Goal: Find contact information: Find contact information

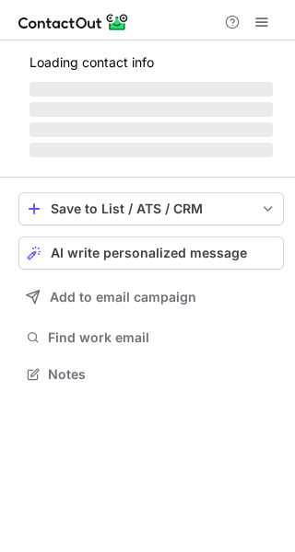
scroll to position [9, 9]
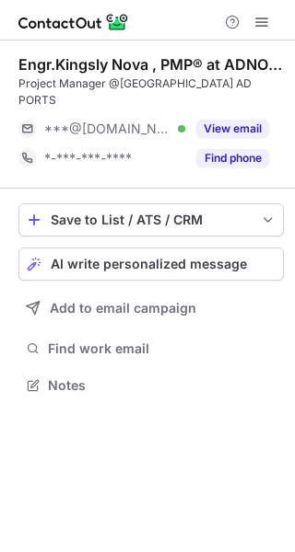
scroll to position [9, 9]
click at [244, 120] on button "View email" at bounding box center [232, 129] width 73 height 18
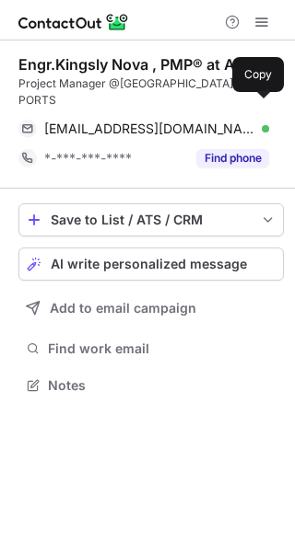
click at [244, 121] on div "kingslynova@gmail.com Verified" at bounding box center [156, 129] width 225 height 17
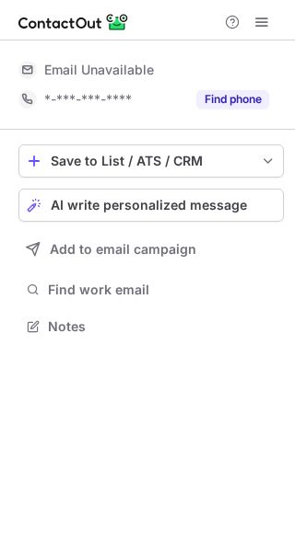
scroll to position [9, 9]
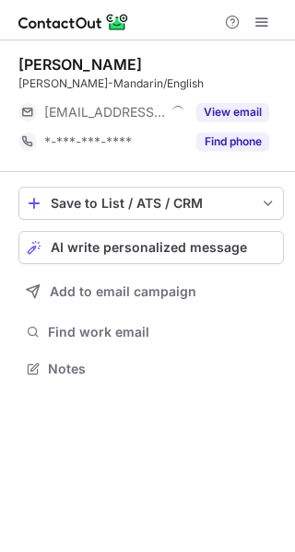
scroll to position [9, 9]
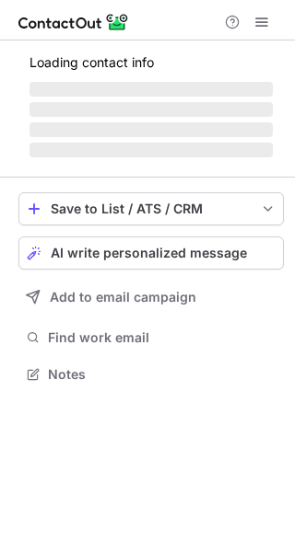
scroll to position [401, 295]
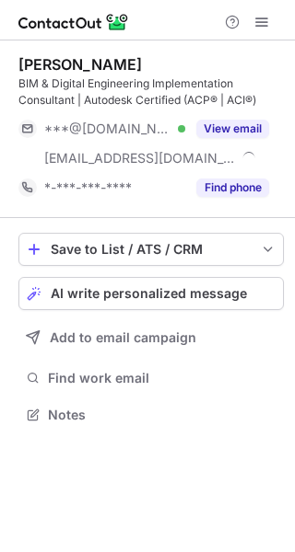
scroll to position [401, 295]
click at [196, 127] on button "View email" at bounding box center [232, 129] width 73 height 18
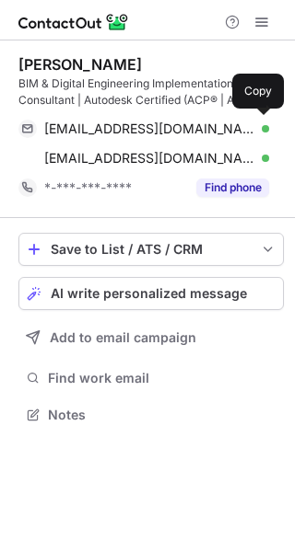
click at [236, 126] on div "basselhesham1@gmail.com Verified" at bounding box center [156, 129] width 225 height 17
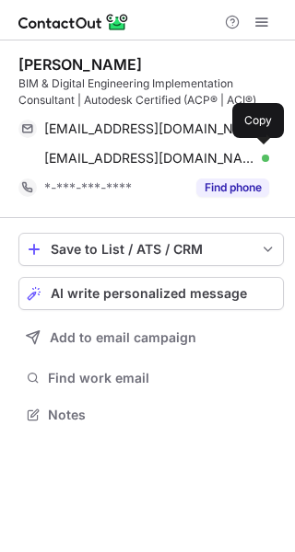
click at [137, 157] on span "bassel.hesham@accienta.com" at bounding box center [149, 158] width 211 height 17
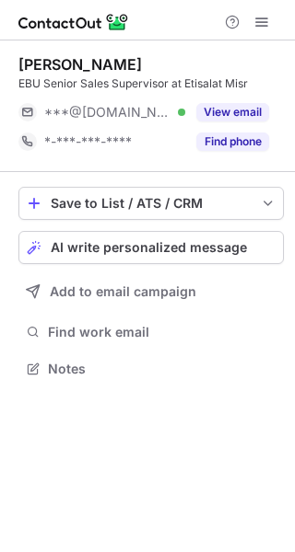
scroll to position [9, 9]
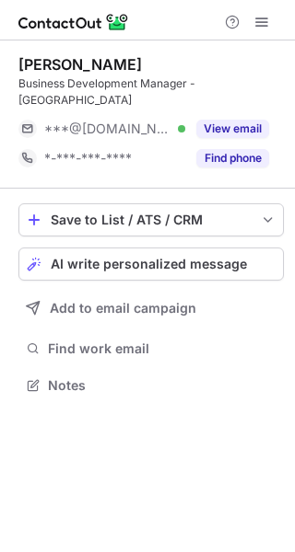
scroll to position [372, 295]
click at [230, 122] on button "View email" at bounding box center [232, 129] width 73 height 18
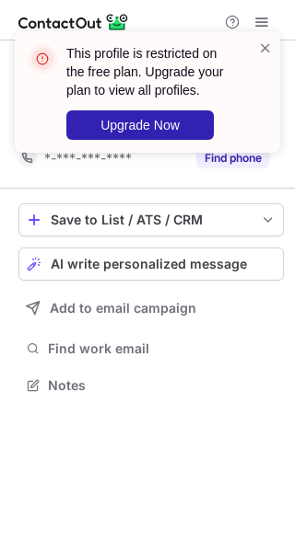
click at [253, 121] on div "This profile is restricted on the free plan. Upgrade your plan to view all prof…" at bounding box center [147, 99] width 295 height 173
click at [265, 43] on span at bounding box center [265, 48] width 15 height 18
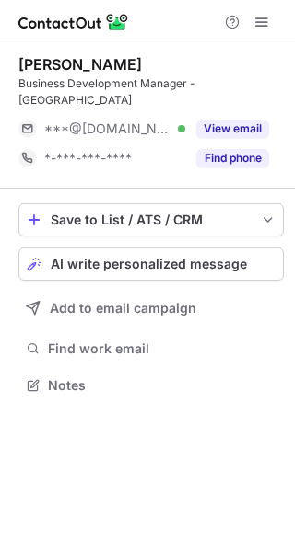
click at [253, 23] on div "This profile is restricted on the free plan. Upgrade your plan to view all prof…" at bounding box center [147, 99] width 295 height 173
click at [253, 23] on div "This profile is restricted on the free plan. Upgrade your plan to view all prof…" at bounding box center [147, 31] width 295 height 37
click at [254, 23] on span at bounding box center [261, 22] width 15 height 15
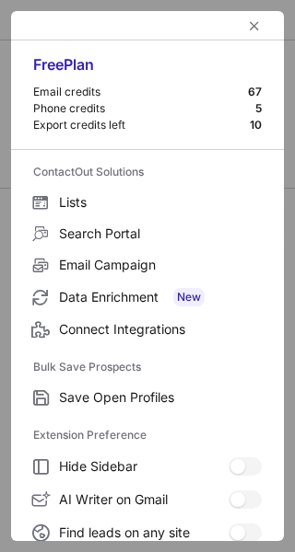
scroll to position [214, 0]
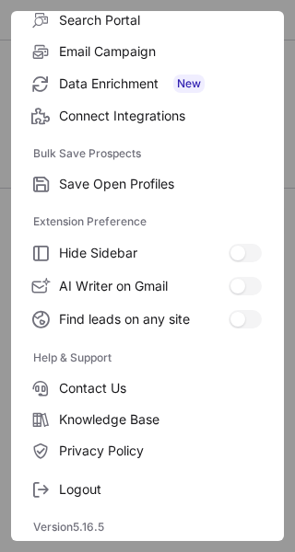
click at [105, 489] on span "Logout" at bounding box center [160, 489] width 203 height 17
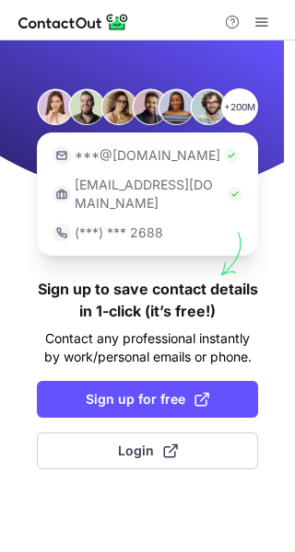
click at [137, 433] on button "Login" at bounding box center [147, 451] width 221 height 37
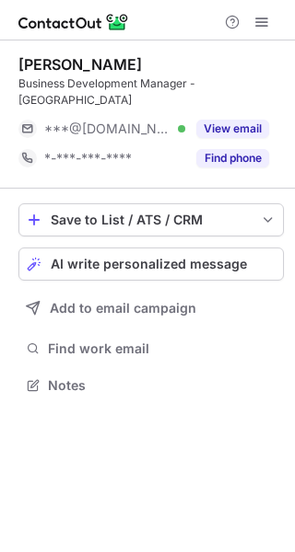
scroll to position [372, 295]
click at [248, 133] on button "View email" at bounding box center [232, 129] width 73 height 18
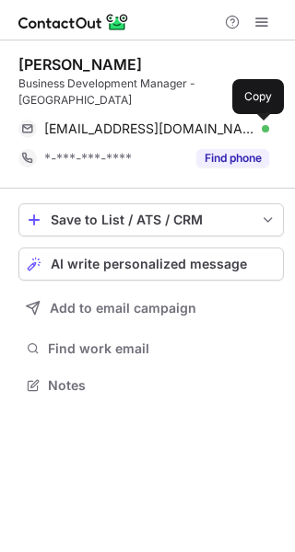
click at [264, 124] on span at bounding box center [259, 129] width 15 height 15
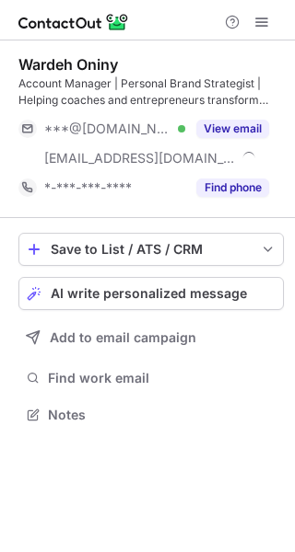
scroll to position [401, 295]
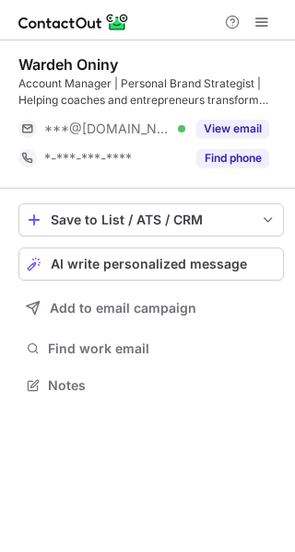
scroll to position [372, 295]
click at [242, 122] on button "View email" at bounding box center [232, 129] width 73 height 18
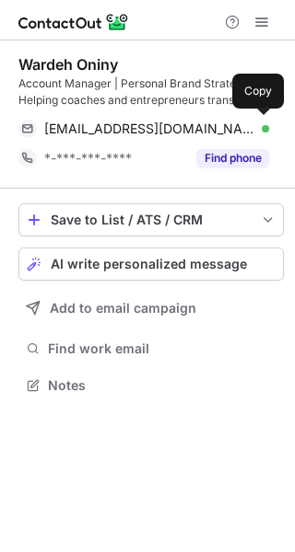
click at [242, 122] on div "wardehoniny@gmail.com Verified" at bounding box center [156, 129] width 225 height 17
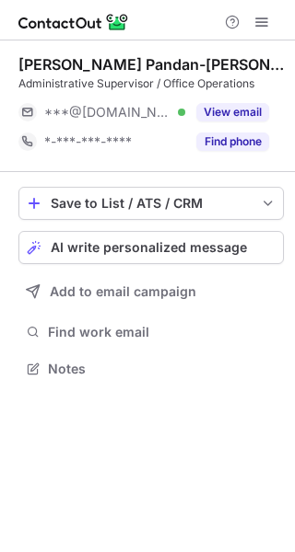
scroll to position [9, 9]
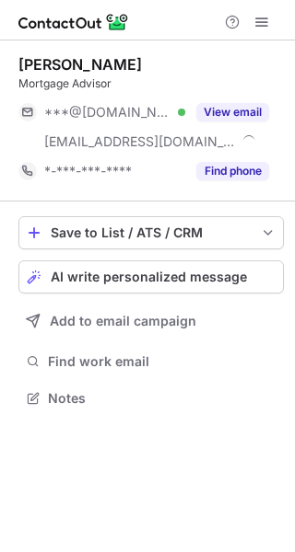
scroll to position [385, 295]
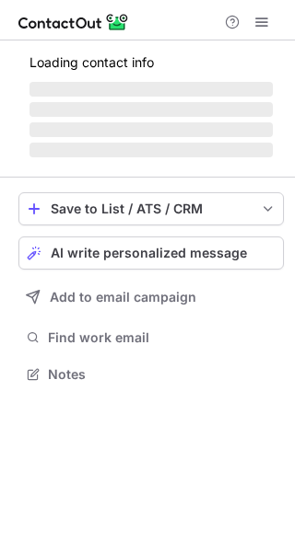
scroll to position [385, 295]
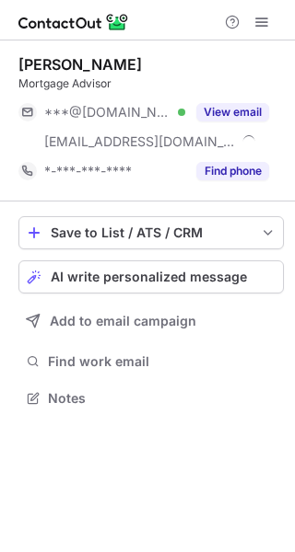
click at [244, 116] on button "View email" at bounding box center [232, 112] width 73 height 18
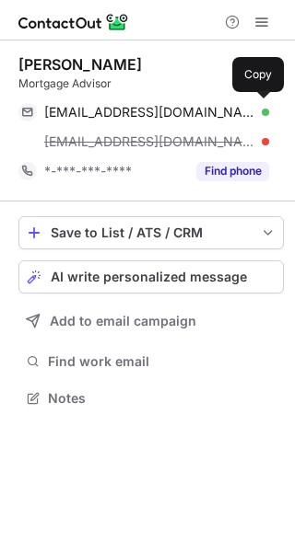
click at [246, 115] on div "mhasanabdulah7@gmail.com Verified" at bounding box center [156, 112] width 225 height 17
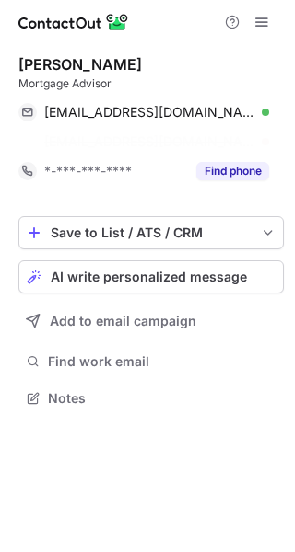
scroll to position [355, 295]
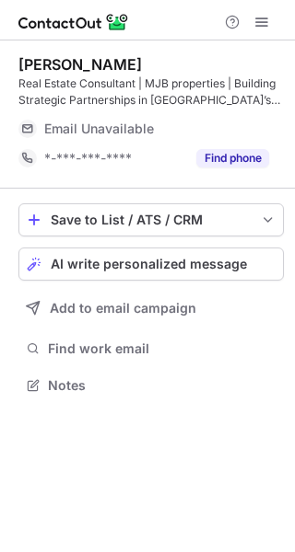
scroll to position [372, 295]
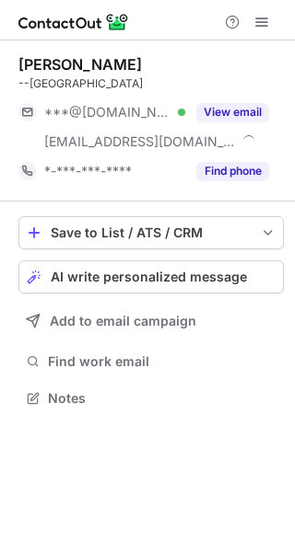
scroll to position [385, 295]
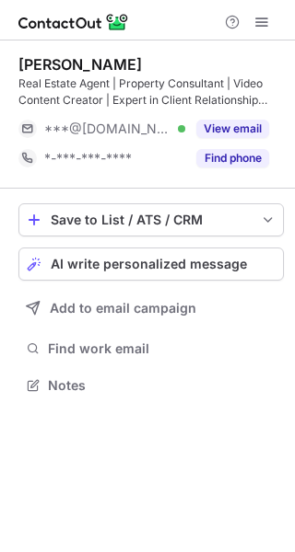
scroll to position [372, 295]
click at [189, 124] on div "View email" at bounding box center [227, 128] width 84 height 29
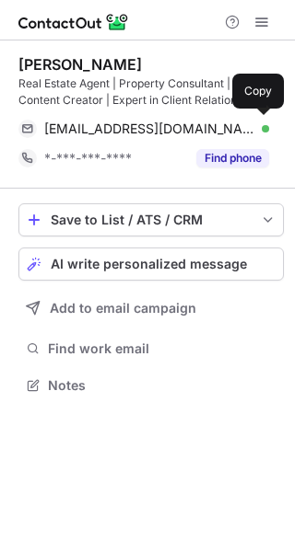
click at [235, 122] on div "[EMAIL_ADDRESS][DOMAIN_NAME] Verified" at bounding box center [156, 129] width 225 height 17
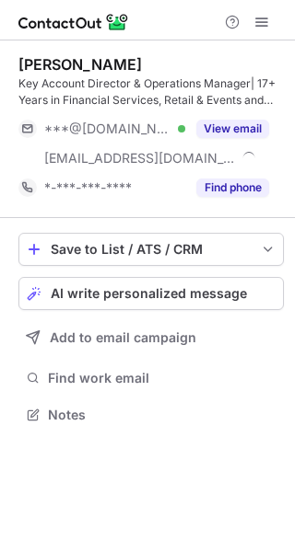
scroll to position [401, 295]
click at [242, 127] on button "View email" at bounding box center [232, 129] width 73 height 18
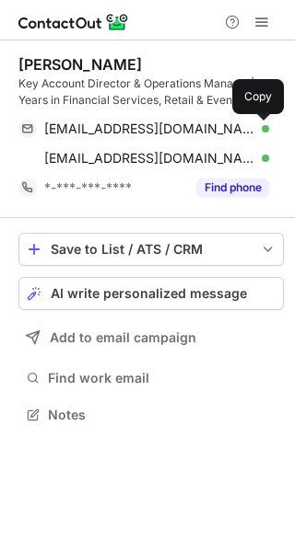
click at [255, 123] on span at bounding box center [259, 129] width 15 height 15
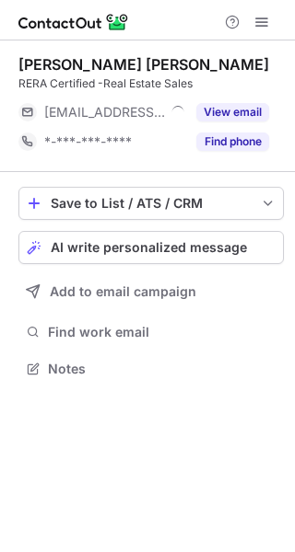
scroll to position [9, 9]
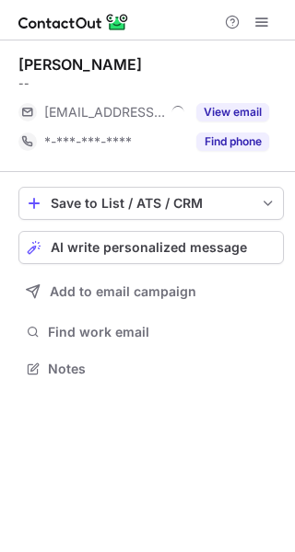
scroll to position [9, 9]
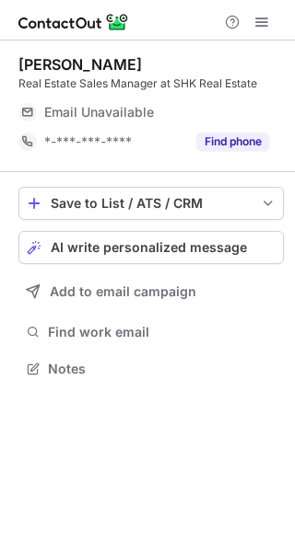
scroll to position [9, 9]
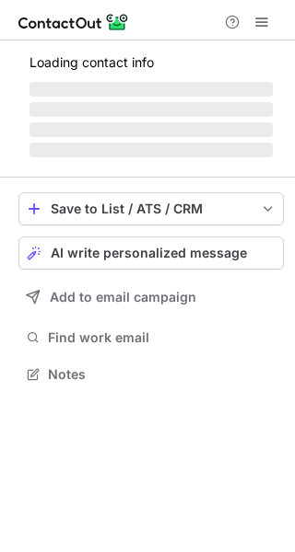
scroll to position [9, 9]
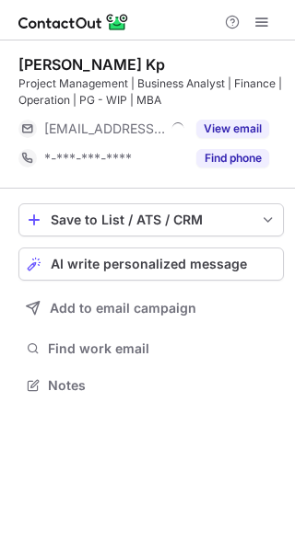
scroll to position [372, 295]
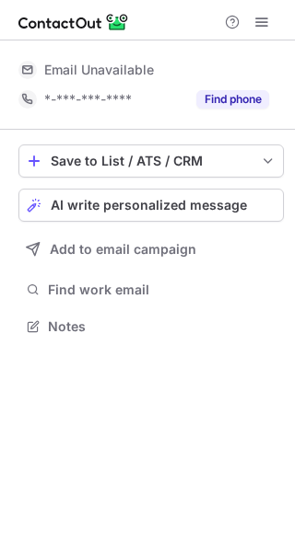
scroll to position [9, 9]
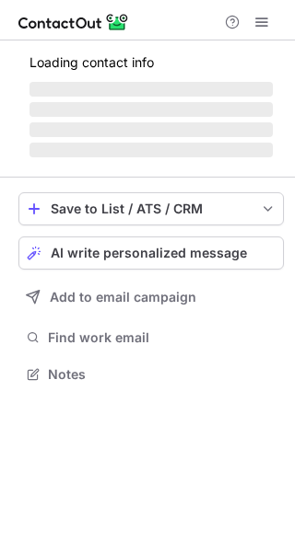
scroll to position [9, 9]
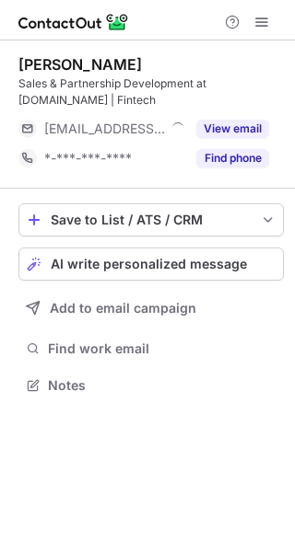
scroll to position [372, 295]
click at [246, 122] on button "View email" at bounding box center [232, 129] width 73 height 18
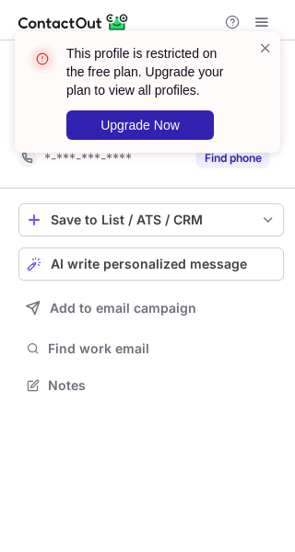
click at [257, 124] on div "This profile is restricted on the free plan. Upgrade your plan to view all prof…" at bounding box center [147, 99] width 295 height 173
click at [261, 49] on span at bounding box center [265, 48] width 15 height 18
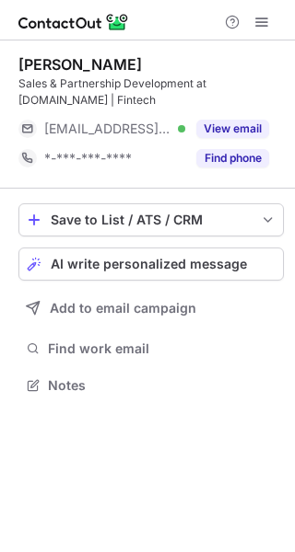
click at [259, 32] on div "This profile is restricted on the free plan. Upgrade your plan to view all prof…" at bounding box center [147, 92] width 265 height 122
click at [259, 32] on div "This profile is restricted on the free plan. Upgrade your plan to view all prof…" at bounding box center [147, 31] width 295 height 37
click at [262, 27] on span at bounding box center [261, 22] width 15 height 15
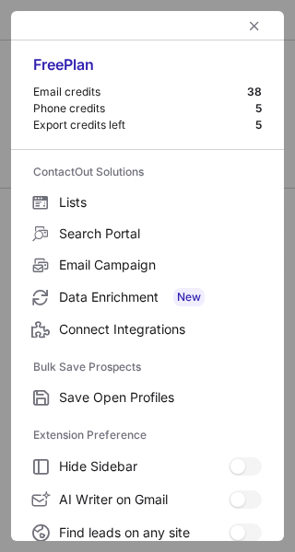
scroll to position [214, 0]
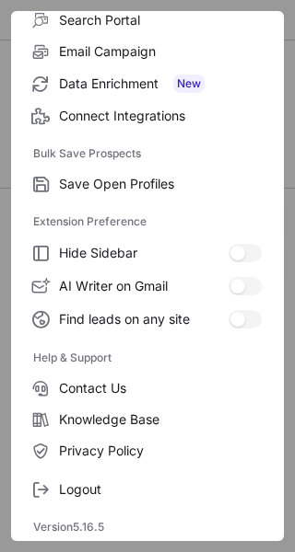
click at [161, 492] on span "Logout" at bounding box center [160, 489] width 203 height 17
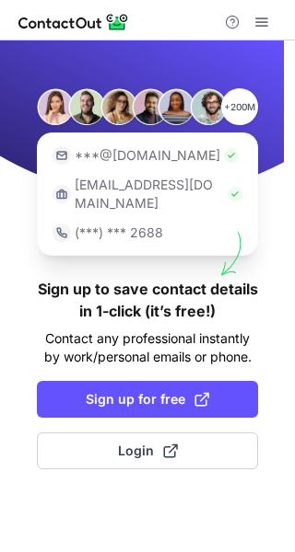
click at [165, 444] on span at bounding box center [170, 451] width 15 height 15
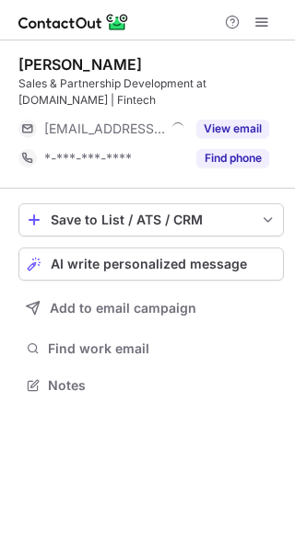
scroll to position [372, 295]
click at [226, 139] on div "View email" at bounding box center [227, 128] width 84 height 29
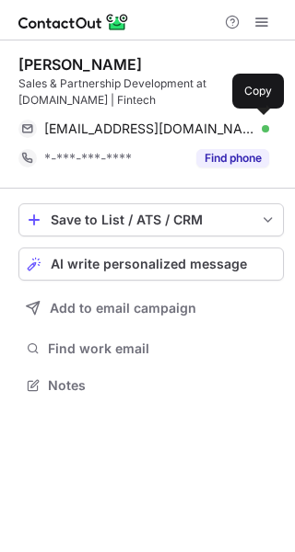
click at [249, 129] on div "shohrukh@sol.online Verified" at bounding box center [156, 129] width 225 height 17
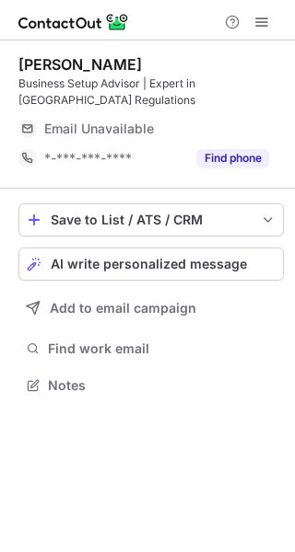
scroll to position [372, 295]
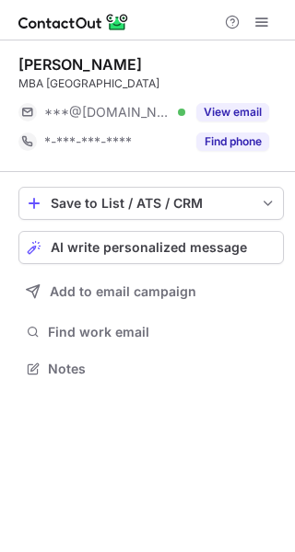
scroll to position [9, 9]
click at [236, 107] on button "View email" at bounding box center [232, 112] width 73 height 18
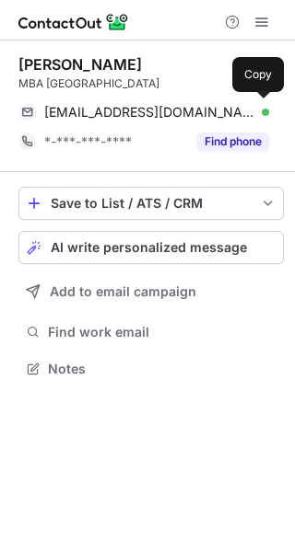
click at [251, 104] on div "leslieboby17@gmail.com Verified" at bounding box center [156, 112] width 225 height 17
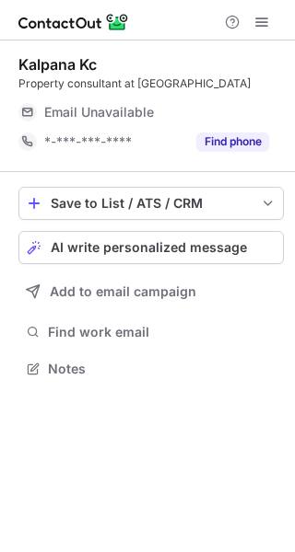
scroll to position [9, 9]
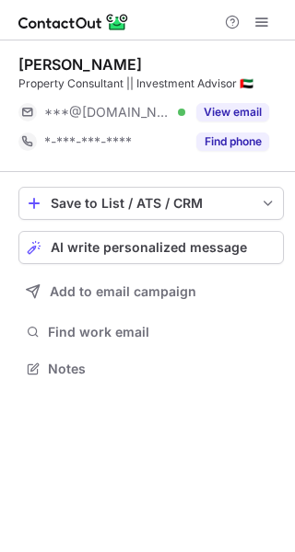
scroll to position [9, 9]
click at [227, 123] on div "View email" at bounding box center [227, 112] width 84 height 29
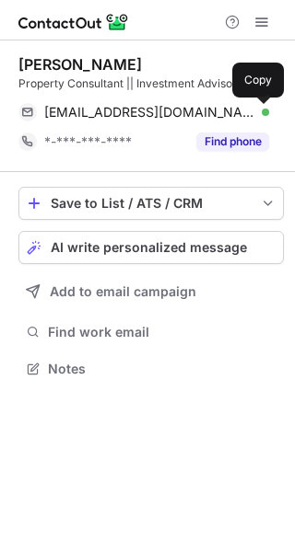
click at [258, 108] on span at bounding box center [259, 112] width 15 height 15
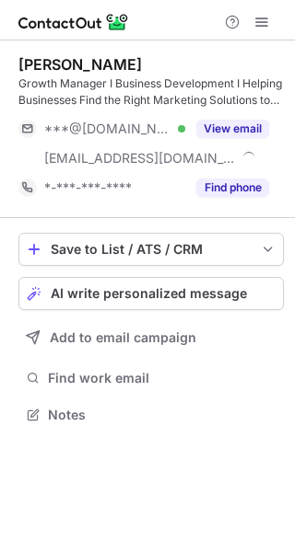
scroll to position [401, 295]
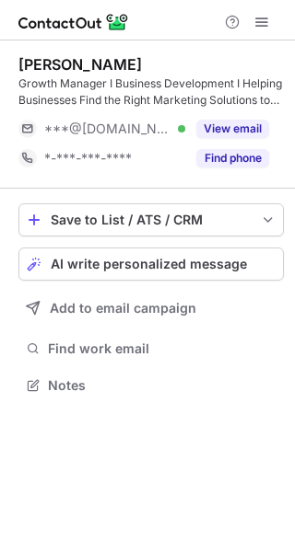
scroll to position [372, 295]
click at [231, 124] on button "View email" at bounding box center [232, 129] width 73 height 18
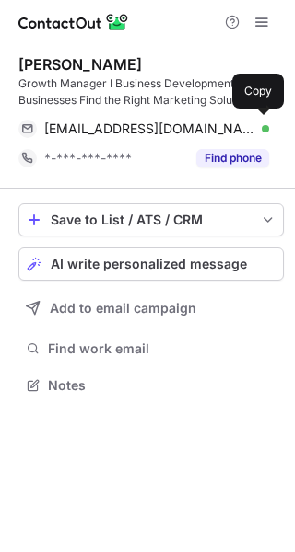
click at [261, 114] on div "mauipl84@gmail.com Verified Copy" at bounding box center [143, 128] width 250 height 29
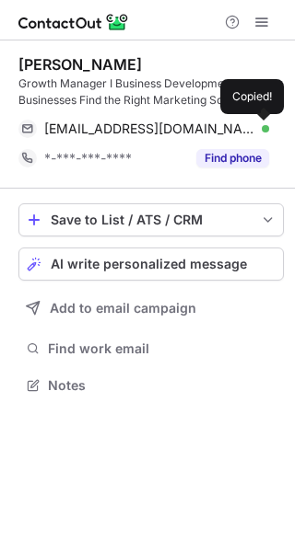
click at [261, 114] on div "mauipl84@gmail.com Verified Copied!" at bounding box center [143, 128] width 250 height 29
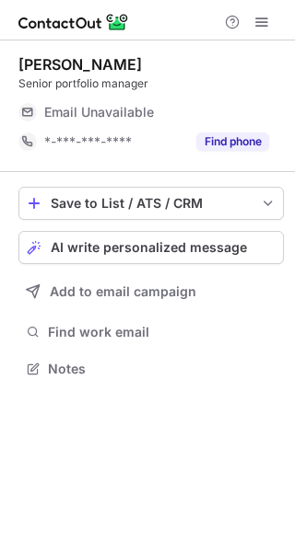
scroll to position [9, 9]
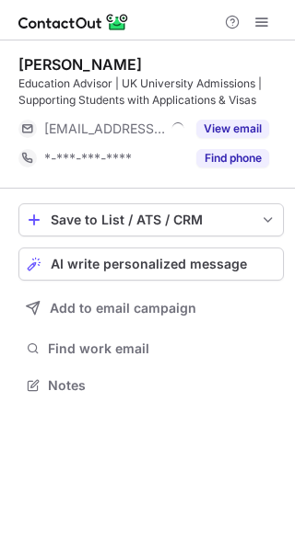
scroll to position [372, 295]
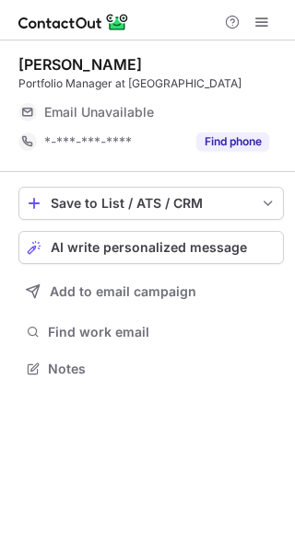
scroll to position [9, 9]
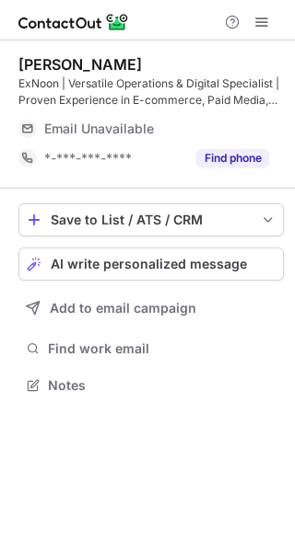
scroll to position [372, 295]
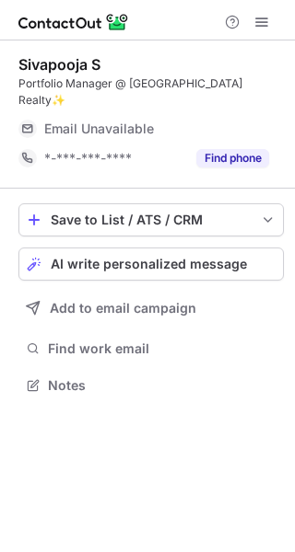
scroll to position [9, 9]
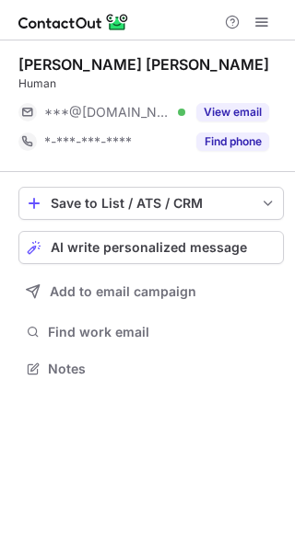
scroll to position [9, 9]
click at [236, 112] on button "View email" at bounding box center [232, 112] width 73 height 18
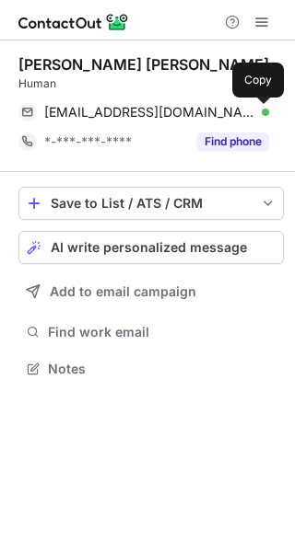
click at [264, 106] on span at bounding box center [259, 112] width 15 height 15
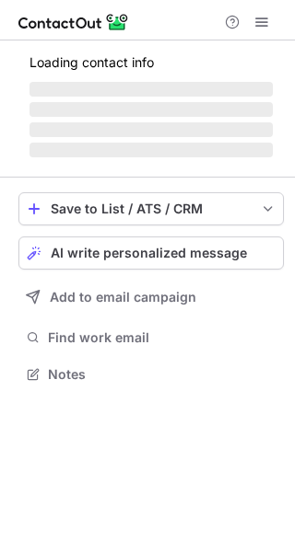
scroll to position [9, 9]
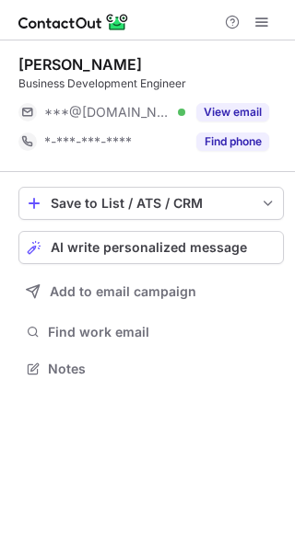
scroll to position [9, 9]
click at [236, 110] on button "View email" at bounding box center [232, 112] width 73 height 18
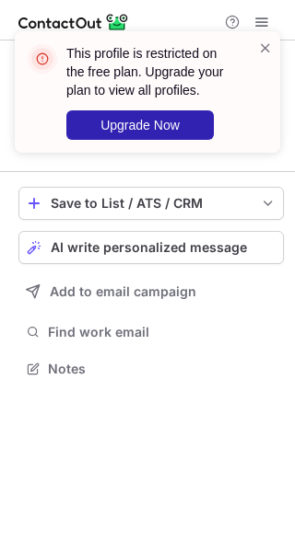
click at [251, 110] on div "This profile is restricted on the free plan. Upgrade your plan to view all prof…" at bounding box center [147, 99] width 295 height 173
click at [261, 43] on span at bounding box center [265, 48] width 15 height 18
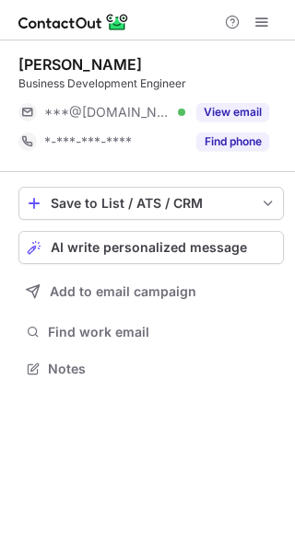
click at [266, 27] on div "This profile is restricted on the free plan. Upgrade your plan to view all prof…" at bounding box center [147, 31] width 295 height 37
click at [266, 27] on span at bounding box center [261, 22] width 15 height 15
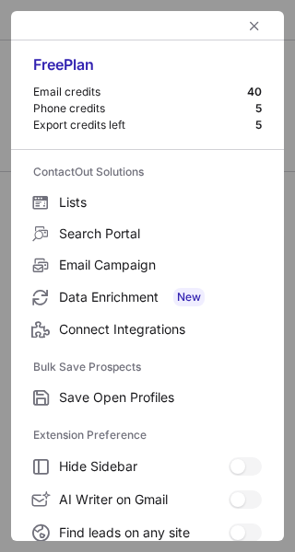
scroll to position [214, 0]
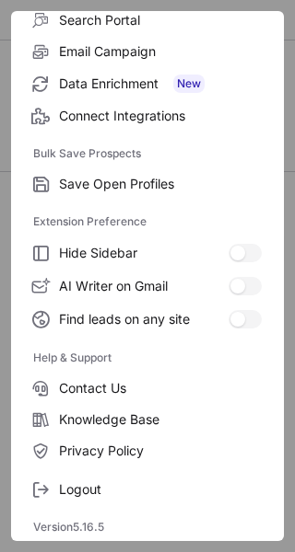
click at [150, 494] on span "Logout" at bounding box center [160, 489] width 203 height 17
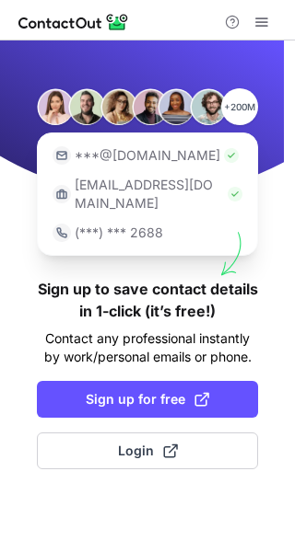
click at [173, 444] on span at bounding box center [170, 451] width 15 height 15
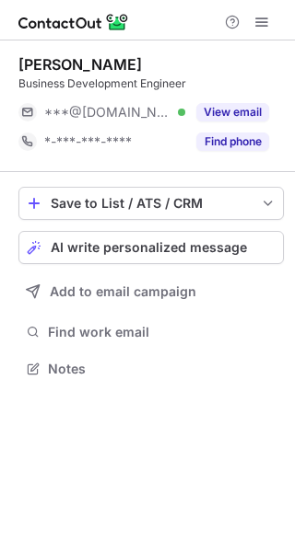
scroll to position [9, 9]
click at [235, 110] on button "View email" at bounding box center [232, 112] width 73 height 18
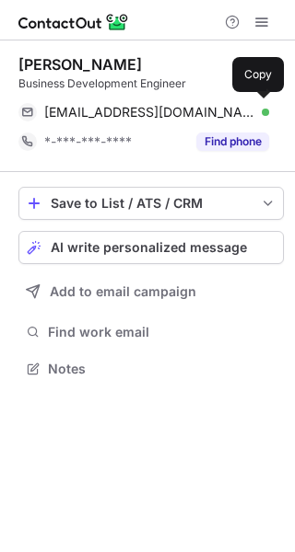
click at [248, 109] on div "abduljasir@gmail.com Verified" at bounding box center [156, 112] width 225 height 17
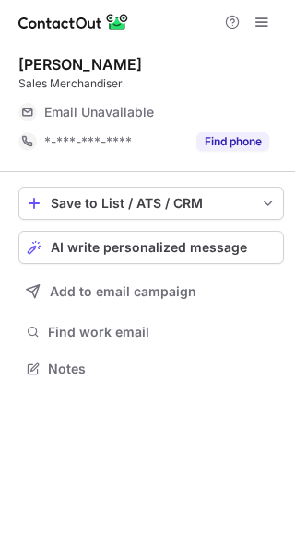
scroll to position [9, 9]
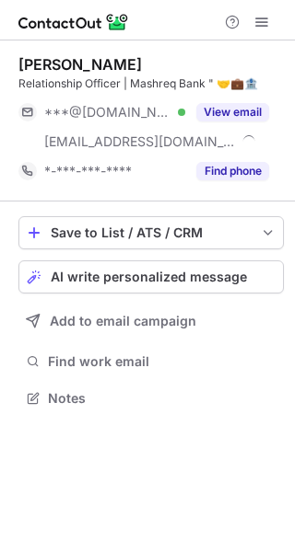
scroll to position [385, 295]
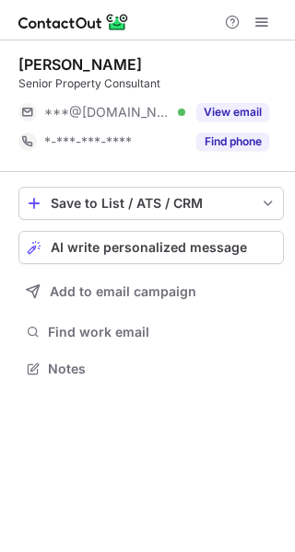
scroll to position [9, 9]
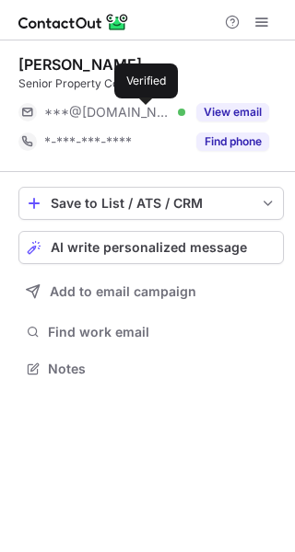
click at [178, 111] on div at bounding box center [181, 112] width 7 height 7
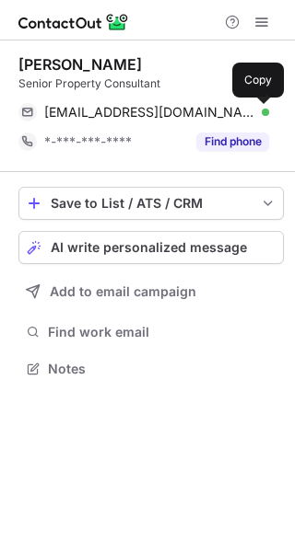
click at [255, 110] on span at bounding box center [259, 112] width 15 height 15
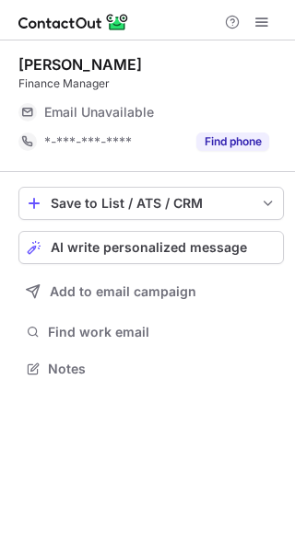
scroll to position [9, 9]
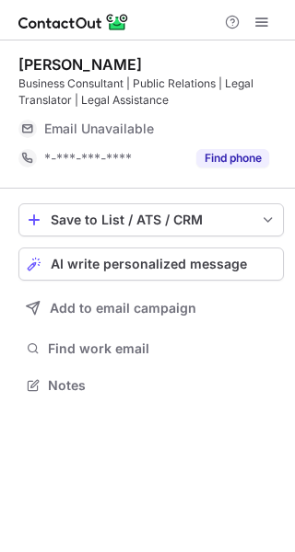
scroll to position [372, 295]
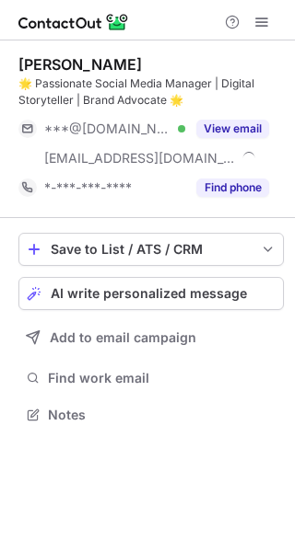
scroll to position [401, 295]
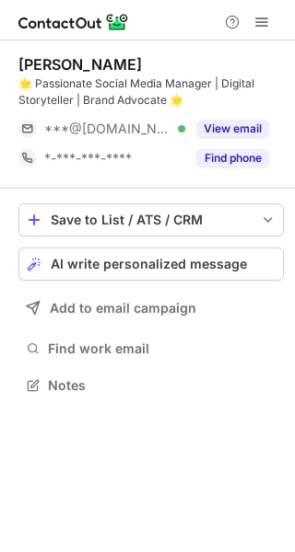
scroll to position [372, 295]
click at [227, 126] on button "View email" at bounding box center [232, 129] width 73 height 18
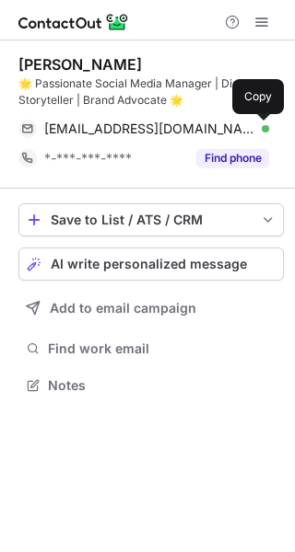
click at [252, 127] on span at bounding box center [259, 129] width 15 height 15
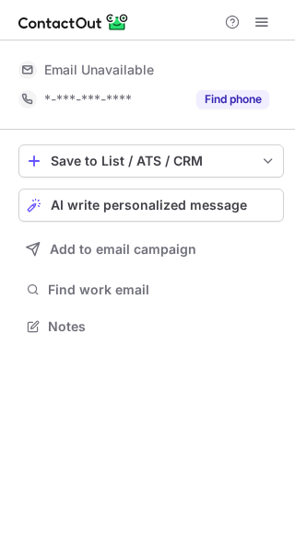
scroll to position [9, 9]
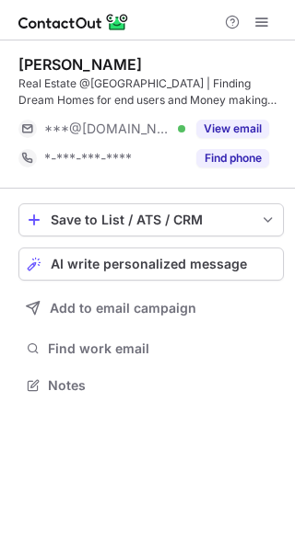
scroll to position [372, 295]
click at [185, 130] on div "View email" at bounding box center [227, 128] width 84 height 29
click at [249, 127] on div "***@[DOMAIN_NAME]" at bounding box center [156, 129] width 225 height 17
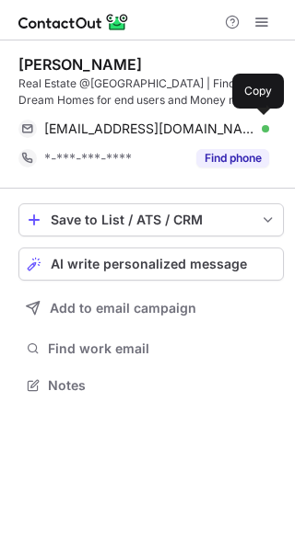
click at [249, 127] on div "tomasdancea09@gmail.com Verified" at bounding box center [156, 129] width 225 height 17
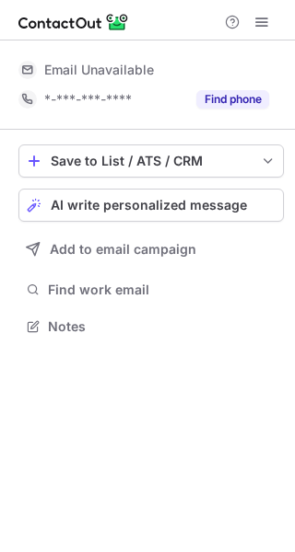
scroll to position [9, 9]
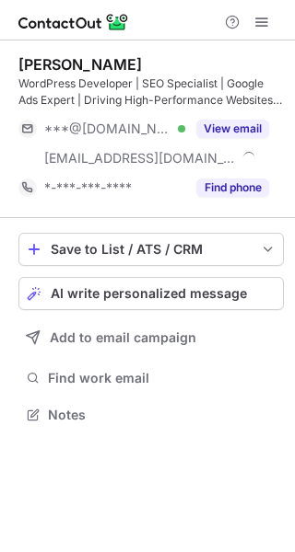
scroll to position [401, 295]
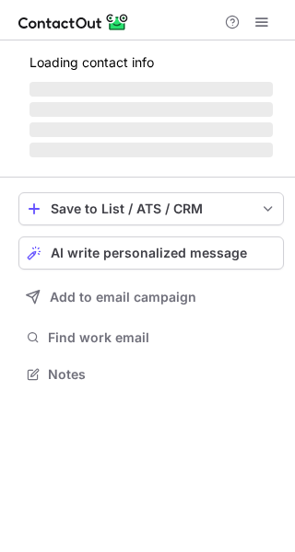
scroll to position [372, 295]
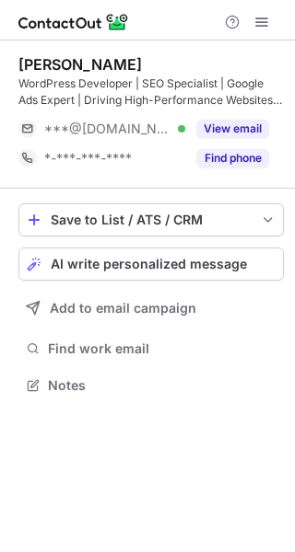
click at [237, 126] on button "View email" at bounding box center [232, 129] width 73 height 18
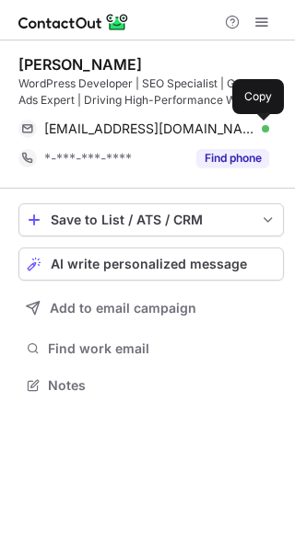
click at [261, 126] on span at bounding box center [259, 129] width 15 height 15
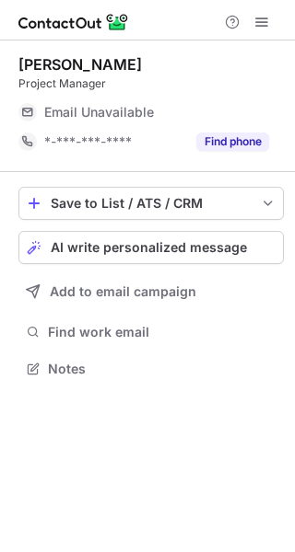
scroll to position [9, 9]
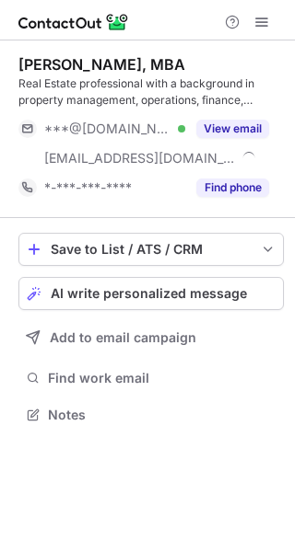
scroll to position [401, 295]
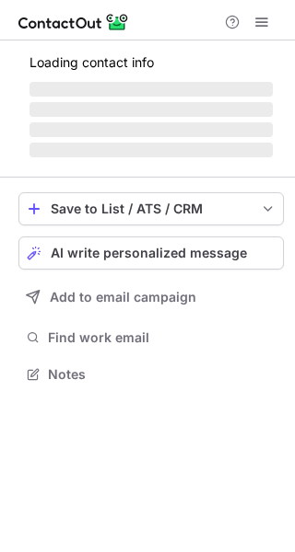
scroll to position [372, 295]
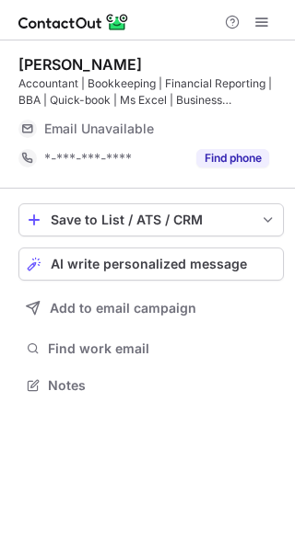
scroll to position [372, 295]
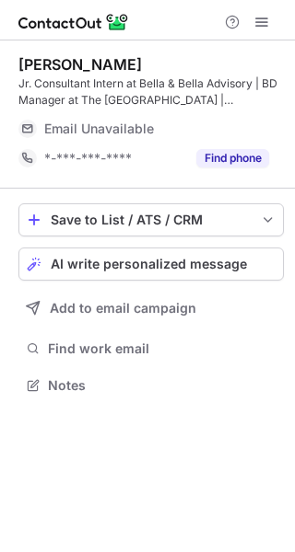
scroll to position [372, 295]
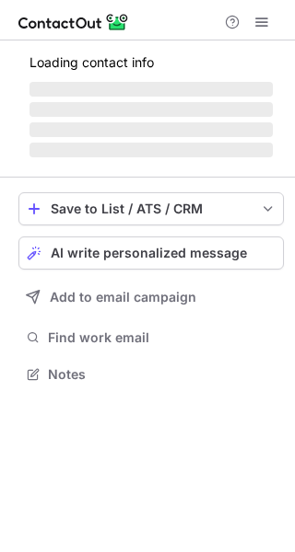
scroll to position [372, 295]
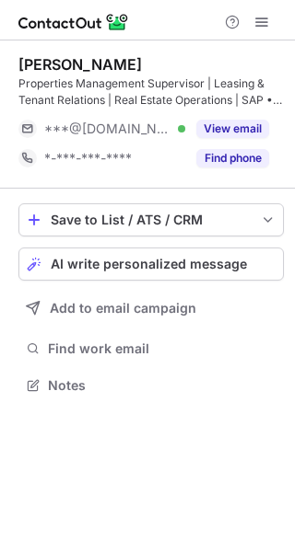
scroll to position [372, 295]
click at [191, 131] on div "View email" at bounding box center [227, 128] width 84 height 29
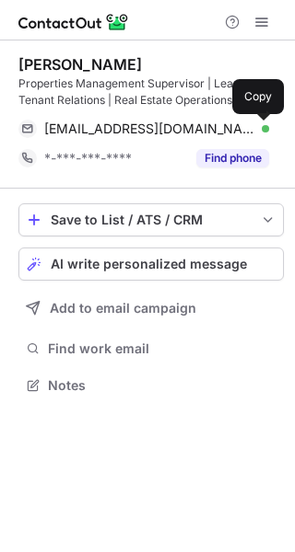
click at [258, 120] on button at bounding box center [259, 129] width 18 height 18
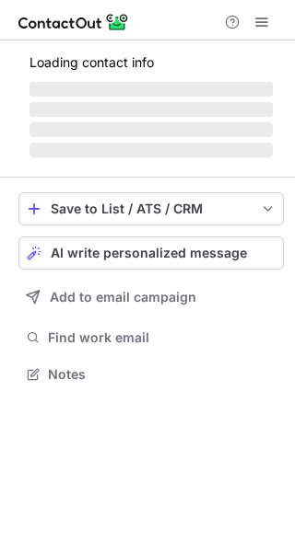
scroll to position [401, 295]
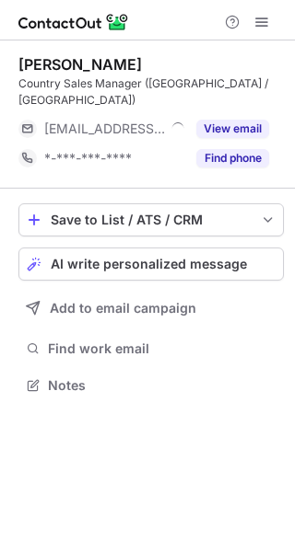
scroll to position [9, 9]
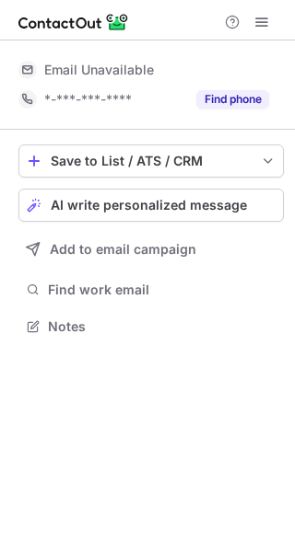
scroll to position [9, 9]
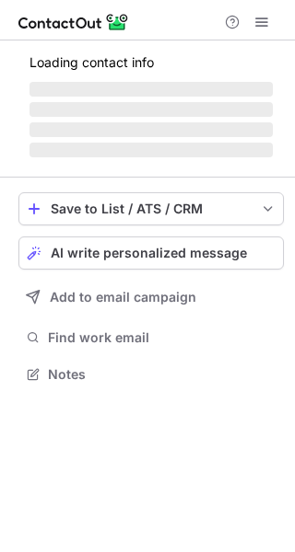
scroll to position [372, 295]
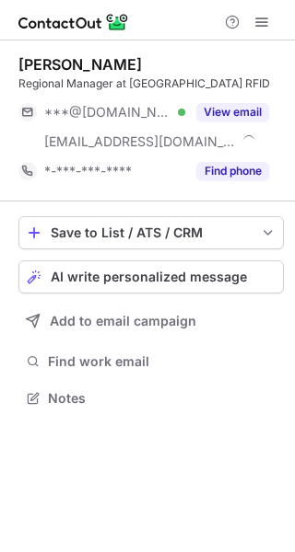
scroll to position [385, 295]
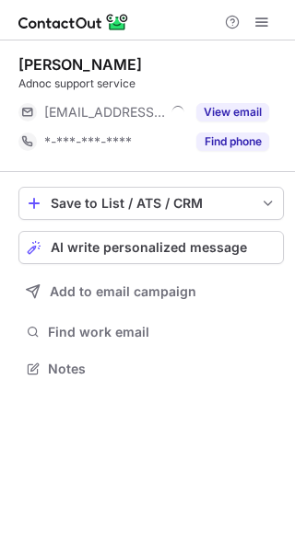
scroll to position [9, 9]
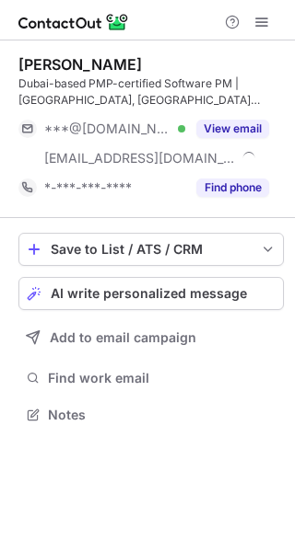
scroll to position [401, 295]
click at [223, 128] on button "View email" at bounding box center [232, 129] width 73 height 18
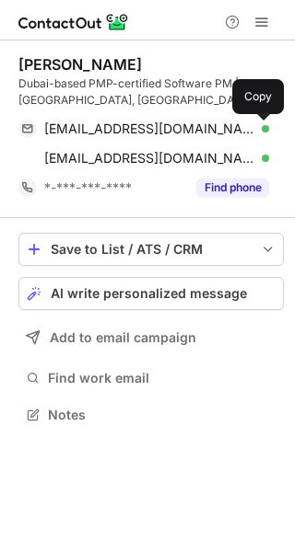
click at [251, 122] on button at bounding box center [259, 129] width 18 height 18
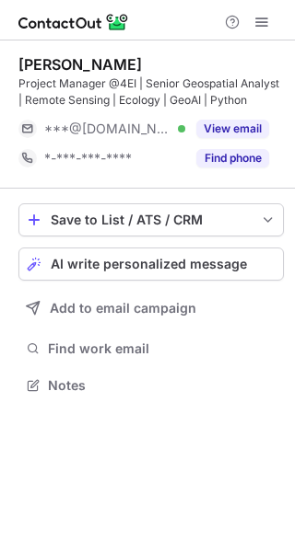
scroll to position [372, 295]
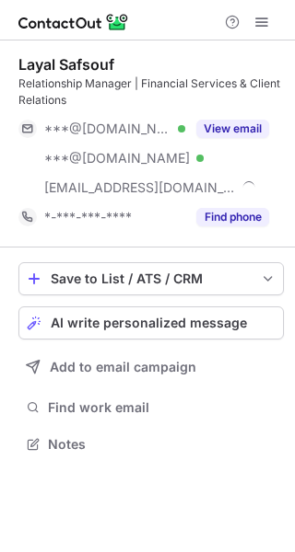
scroll to position [431, 295]
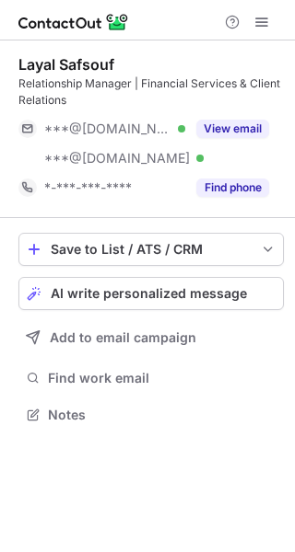
scroll to position [401, 295]
click at [214, 126] on button "View email" at bounding box center [232, 129] width 73 height 18
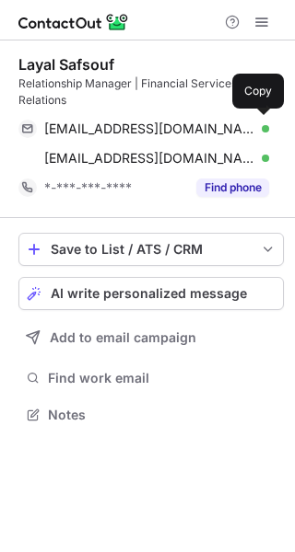
click at [246, 133] on div "[EMAIL_ADDRESS][DOMAIN_NAME] Verified" at bounding box center [156, 129] width 225 height 17
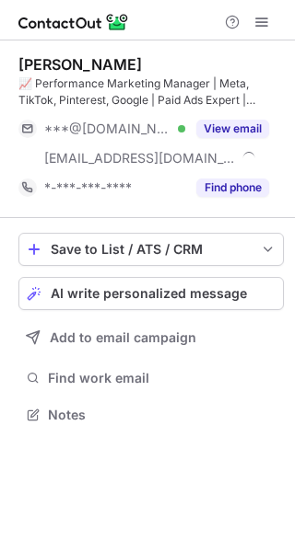
scroll to position [401, 295]
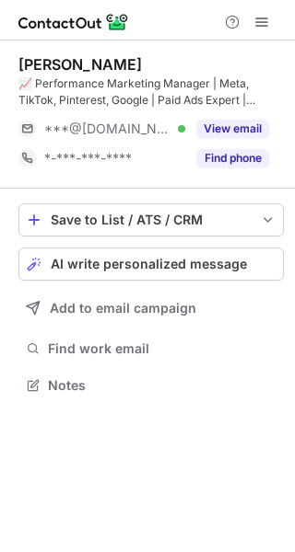
scroll to position [372, 295]
click at [244, 116] on div "View email" at bounding box center [227, 128] width 84 height 29
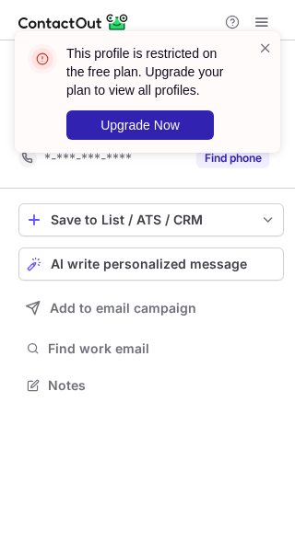
click at [246, 122] on div "This profile is restricted on the free plan. Upgrade your plan to view all prof…" at bounding box center [147, 99] width 295 height 173
click at [261, 52] on span at bounding box center [265, 48] width 15 height 18
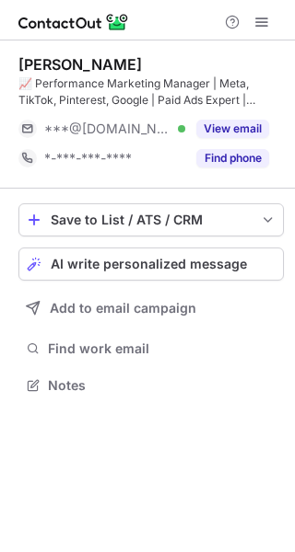
click at [255, 23] on span at bounding box center [261, 22] width 15 height 15
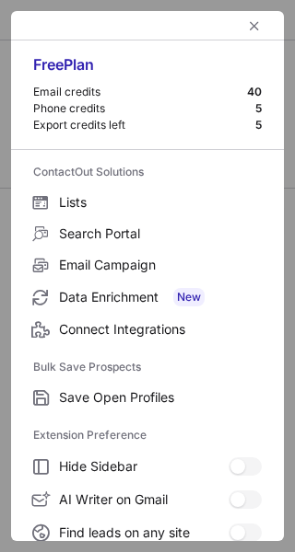
scroll to position [214, 0]
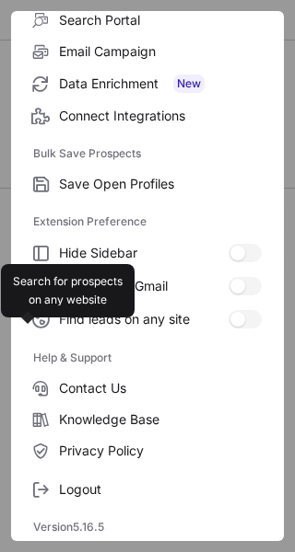
click at [103, 484] on span "Logout" at bounding box center [160, 489] width 203 height 17
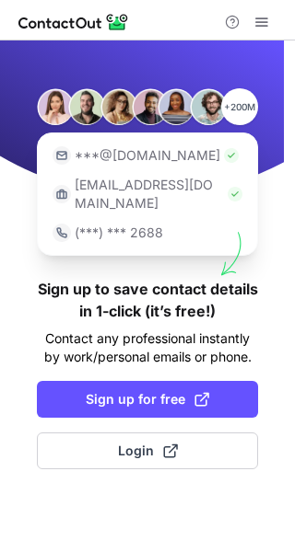
click at [133, 449] on button "Login" at bounding box center [147, 451] width 221 height 37
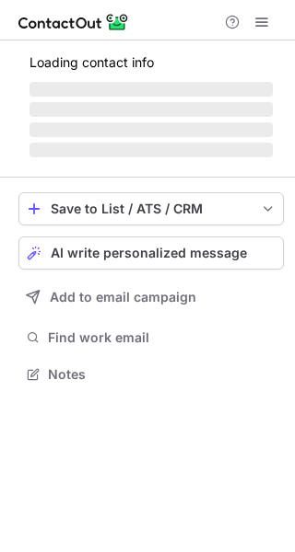
scroll to position [372, 295]
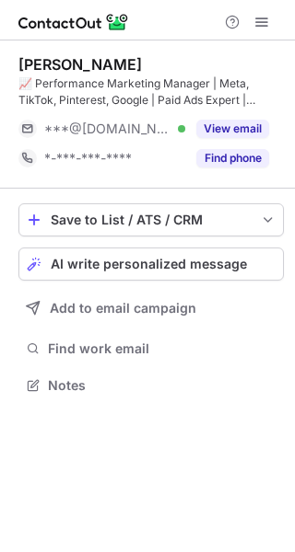
click at [207, 129] on button "View email" at bounding box center [232, 129] width 73 height 18
click at [237, 128] on div "***@[DOMAIN_NAME]" at bounding box center [156, 129] width 225 height 17
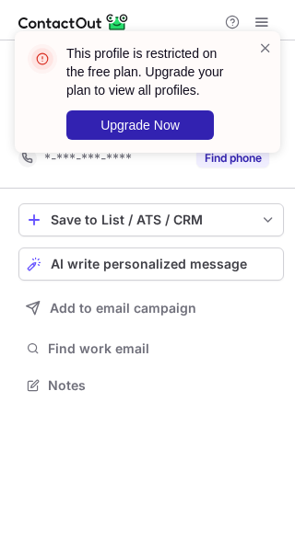
click at [264, 41] on span at bounding box center [265, 48] width 15 height 18
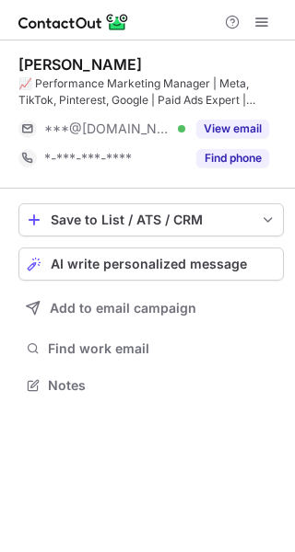
click at [257, 16] on div "This profile is restricted on the free plan. Upgrade your plan to view all prof…" at bounding box center [147, 99] width 295 height 173
click at [257, 16] on span at bounding box center [261, 22] width 15 height 15
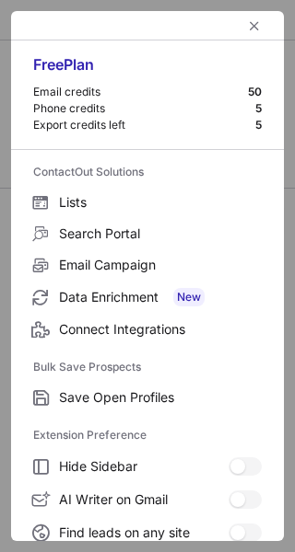
scroll to position [214, 0]
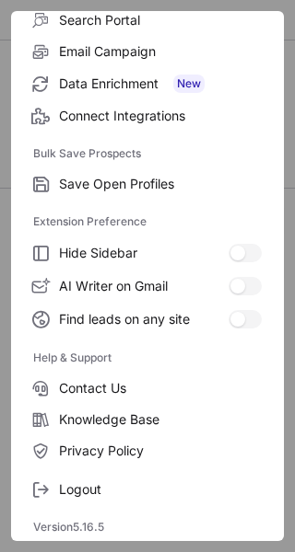
click at [113, 483] on span "Logout" at bounding box center [160, 489] width 203 height 17
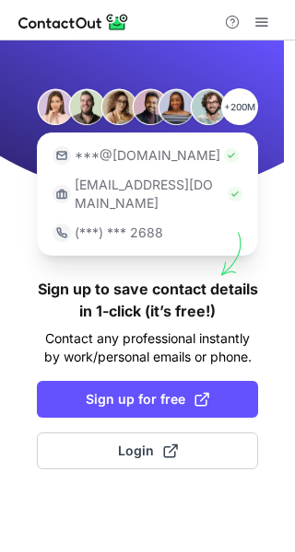
click at [141, 442] on span "Login" at bounding box center [148, 451] width 60 height 18
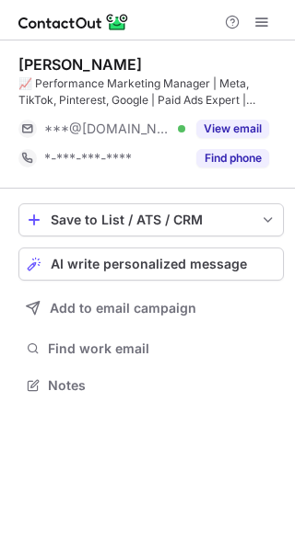
scroll to position [372, 295]
click at [209, 130] on button "View email" at bounding box center [232, 129] width 73 height 18
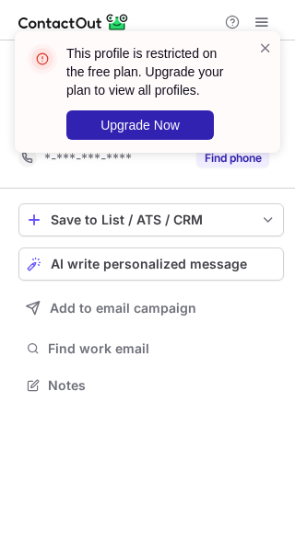
click at [264, 43] on span at bounding box center [265, 48] width 15 height 18
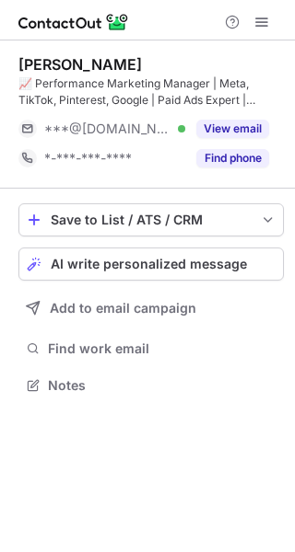
click at [259, 20] on div "This profile is restricted on the free plan. Upgrade your plan to view all prof…" at bounding box center [147, 31] width 295 height 37
click at [259, 20] on span at bounding box center [261, 22] width 15 height 15
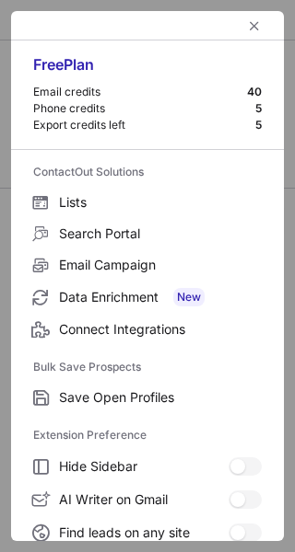
scroll to position [214, 0]
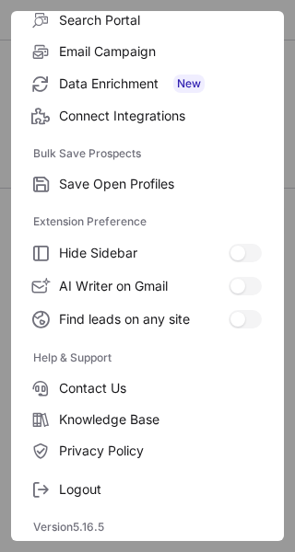
click at [113, 483] on span "Logout" at bounding box center [160, 489] width 203 height 17
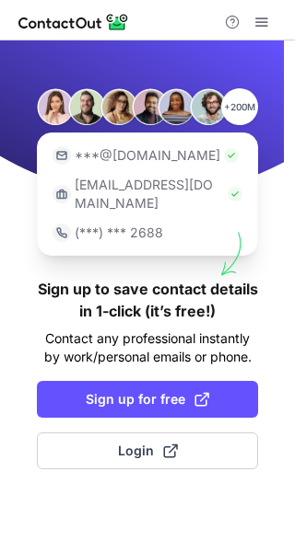
click at [132, 442] on span "Login" at bounding box center [148, 451] width 60 height 18
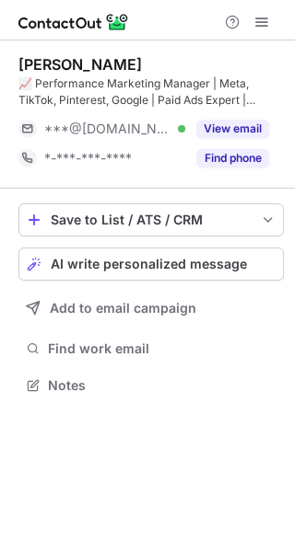
scroll to position [372, 295]
click at [217, 135] on button "View email" at bounding box center [232, 129] width 73 height 18
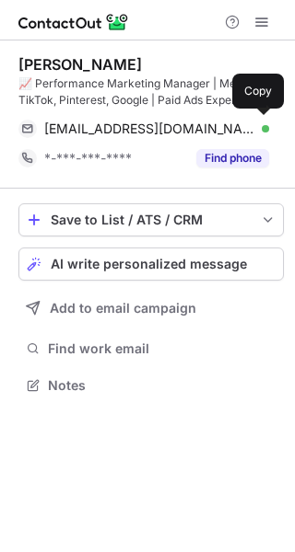
click at [236, 133] on div "[EMAIL_ADDRESS][DOMAIN_NAME] Verified" at bounding box center [156, 129] width 225 height 17
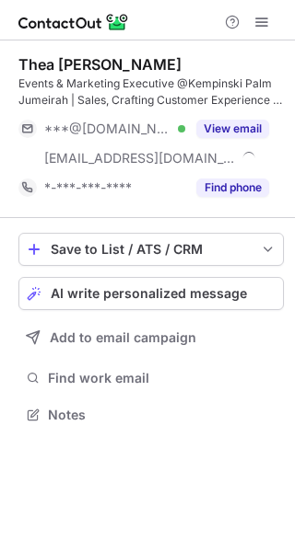
scroll to position [401, 295]
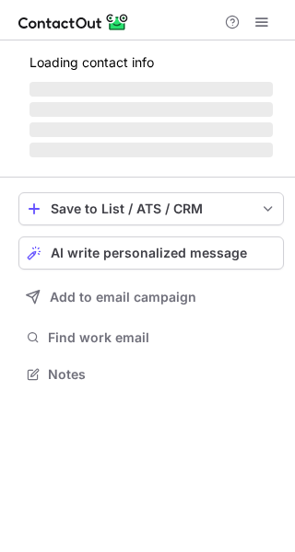
scroll to position [9, 9]
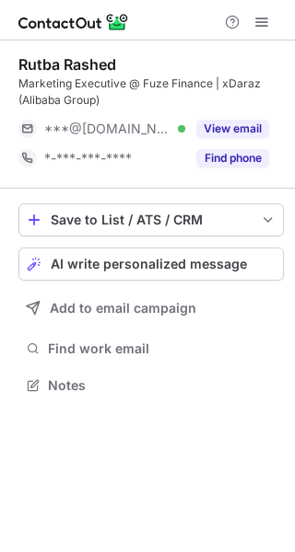
scroll to position [372, 295]
click at [248, 123] on button "View email" at bounding box center [232, 129] width 73 height 18
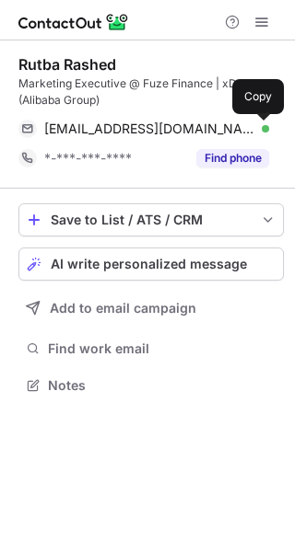
click at [259, 124] on span at bounding box center [259, 129] width 15 height 15
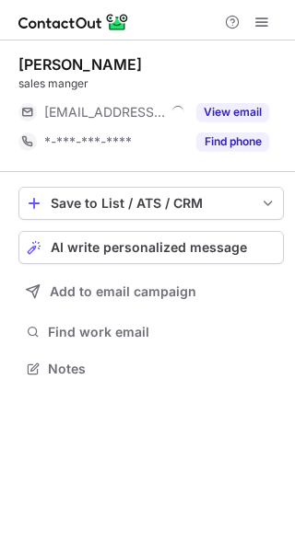
scroll to position [9, 9]
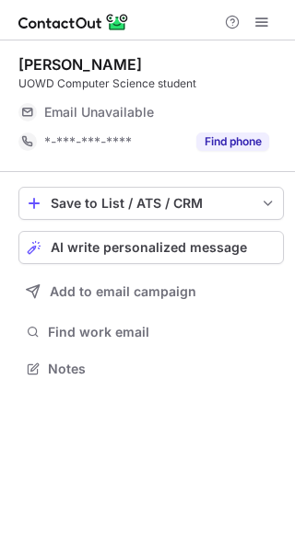
scroll to position [9, 9]
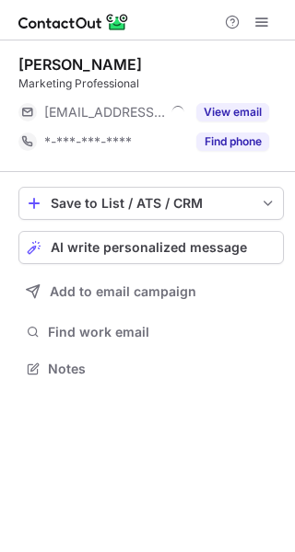
scroll to position [9, 9]
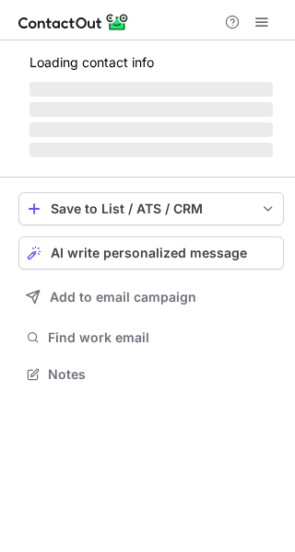
scroll to position [372, 295]
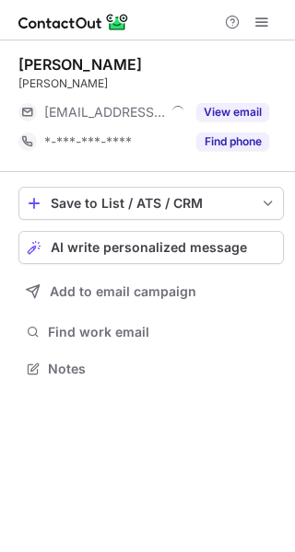
scroll to position [9, 9]
